Goal: Information Seeking & Learning: Learn about a topic

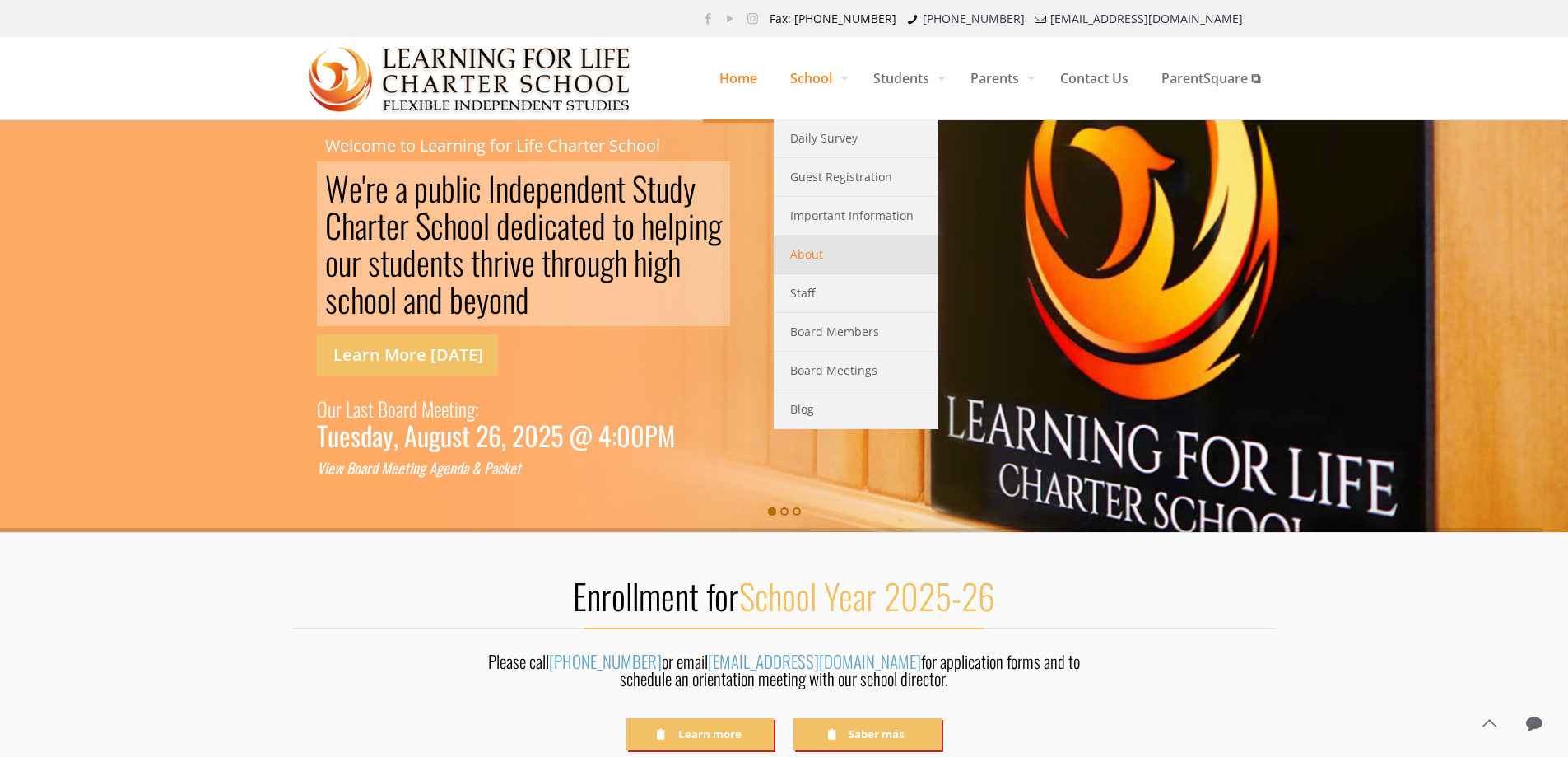
click at [803, 247] on span "About" at bounding box center [807, 254] width 33 height 21
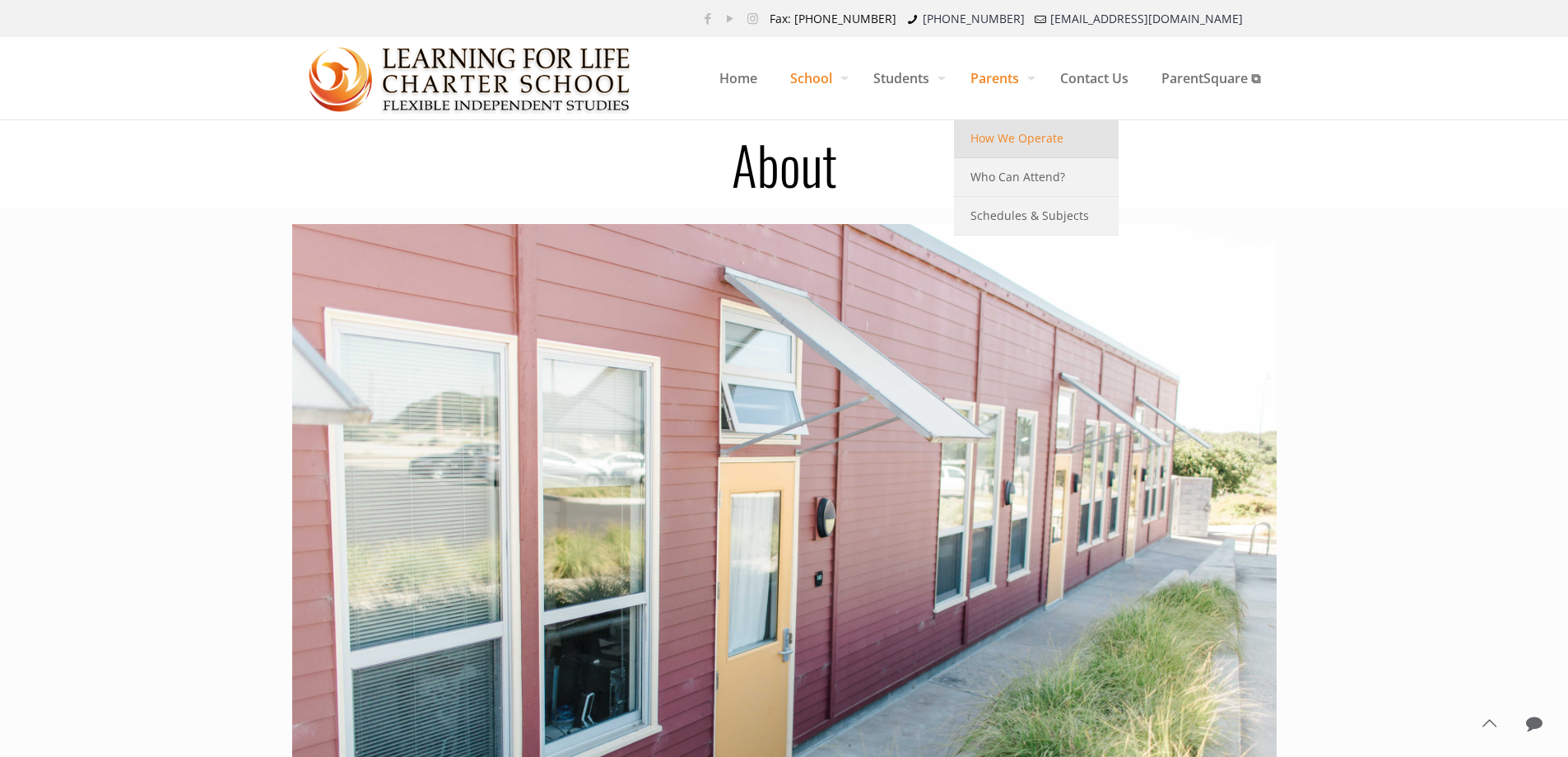
click at [997, 142] on span "How We Operate" at bounding box center [1017, 138] width 93 height 21
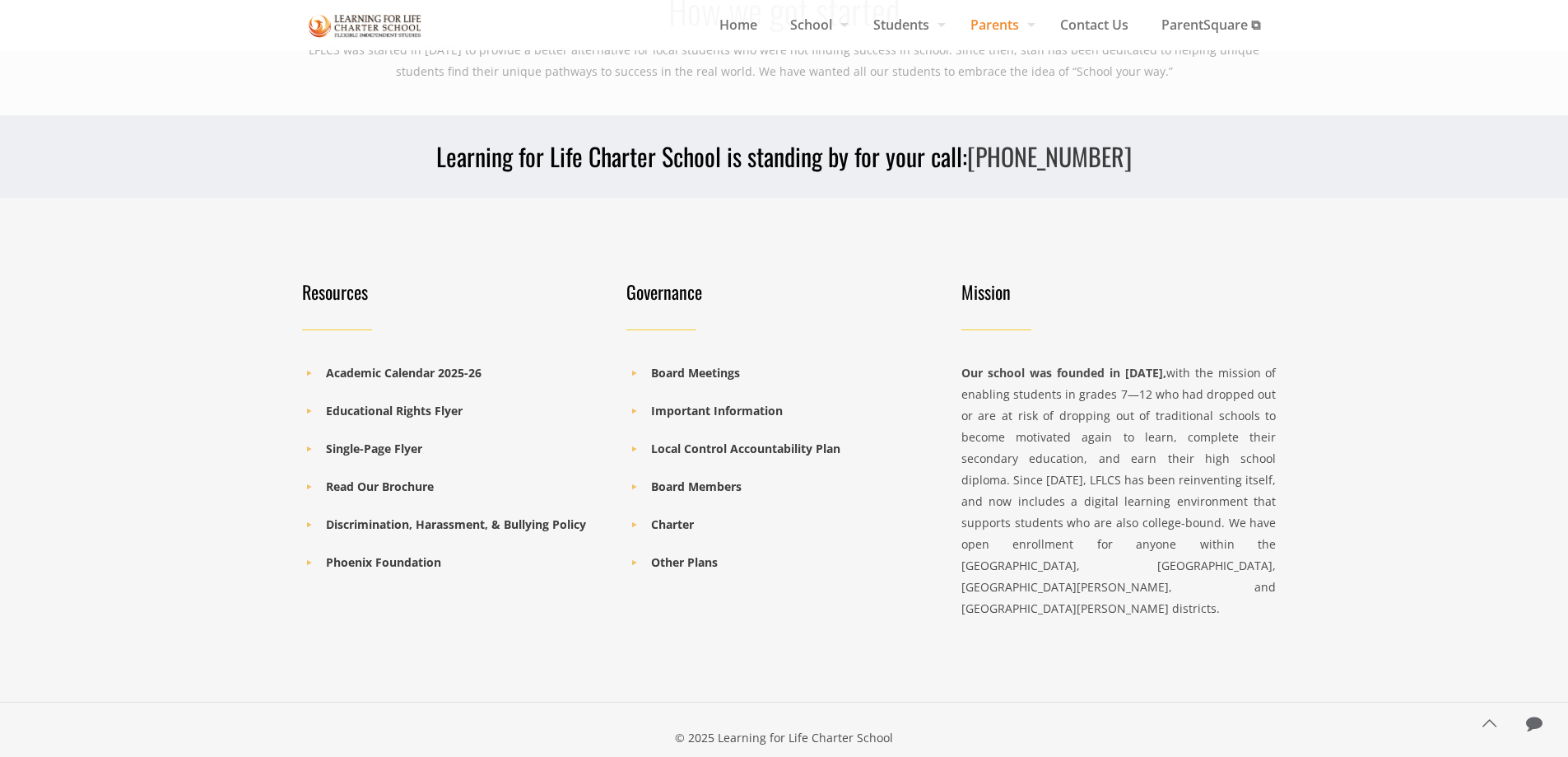
scroll to position [1906, 0]
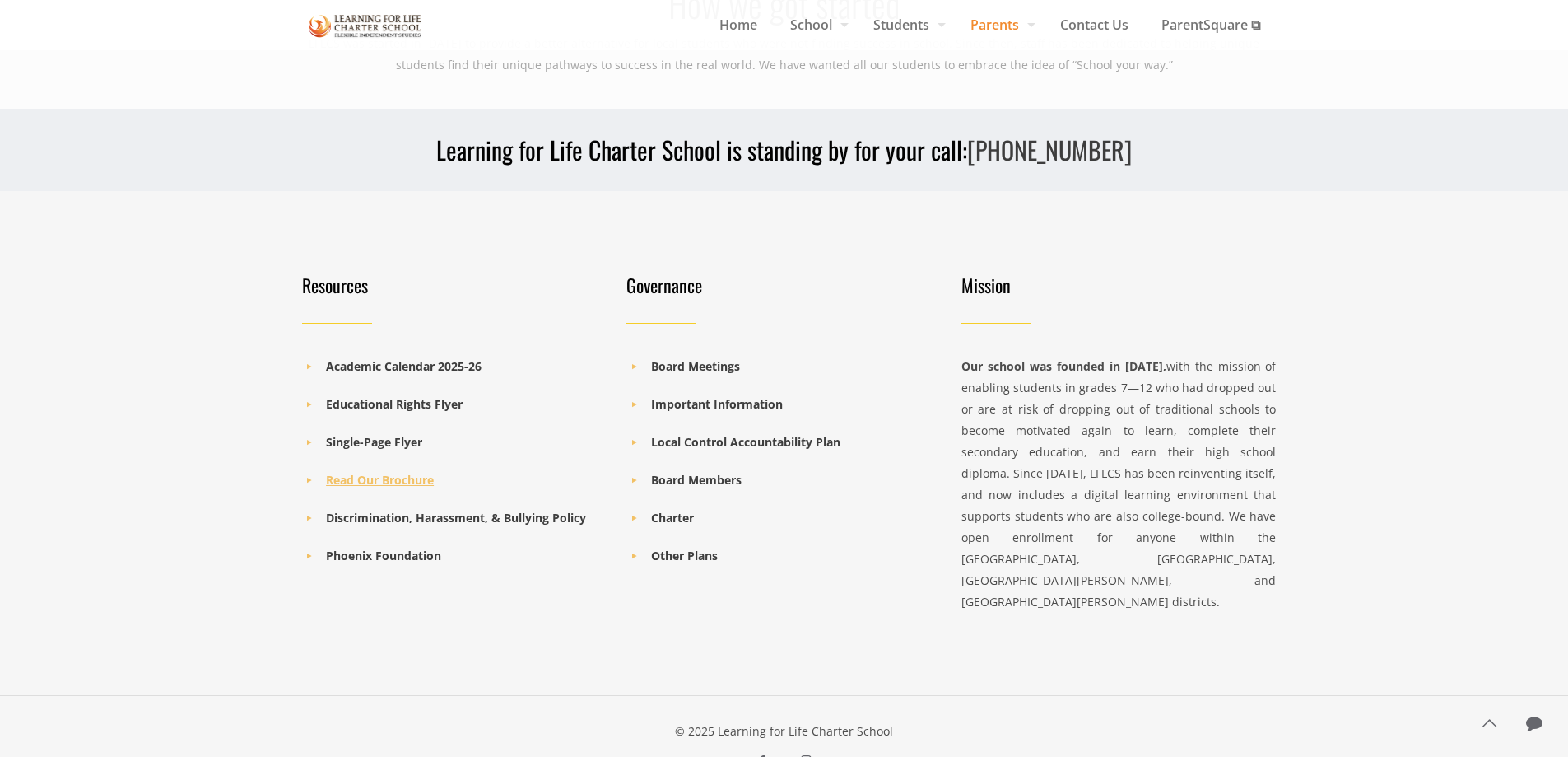
click at [401, 472] on b "Read Our Brochure" at bounding box center [379, 480] width 108 height 16
